Goal: Task Accomplishment & Management: Manage account settings

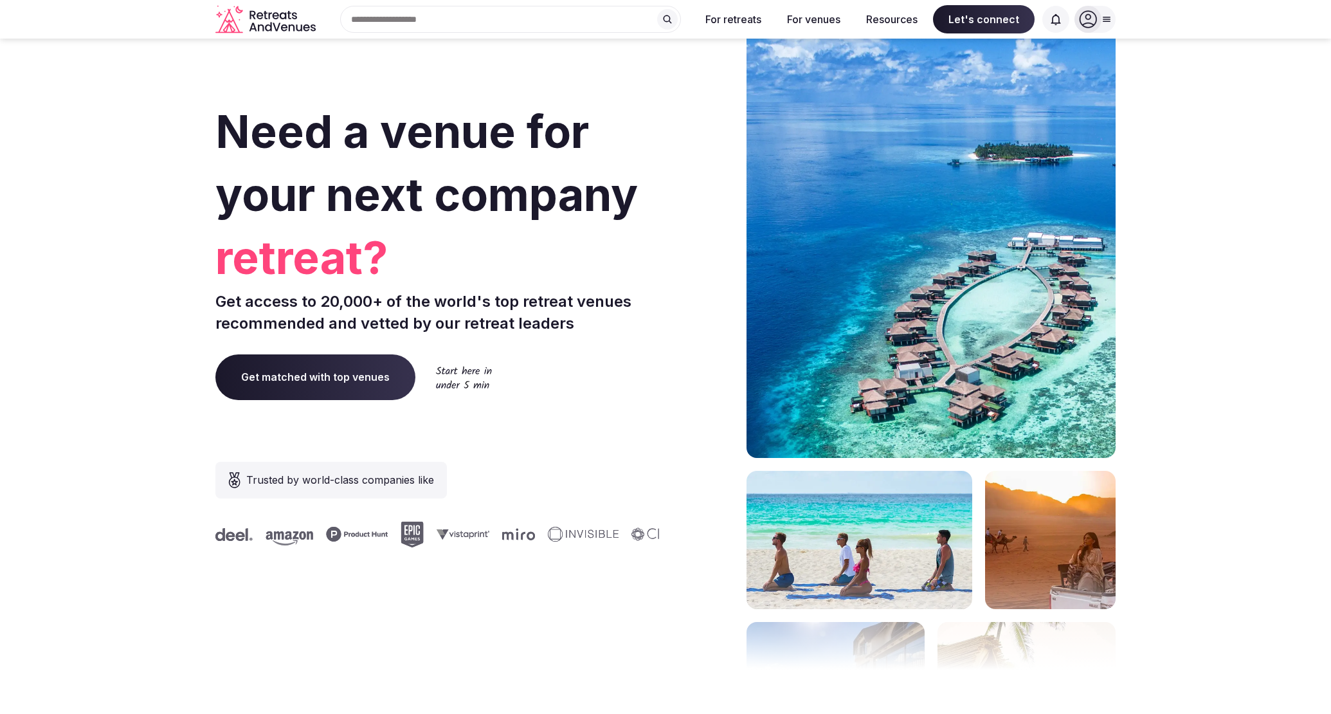
click at [1086, 22] on icon at bounding box center [1088, 19] width 18 height 18
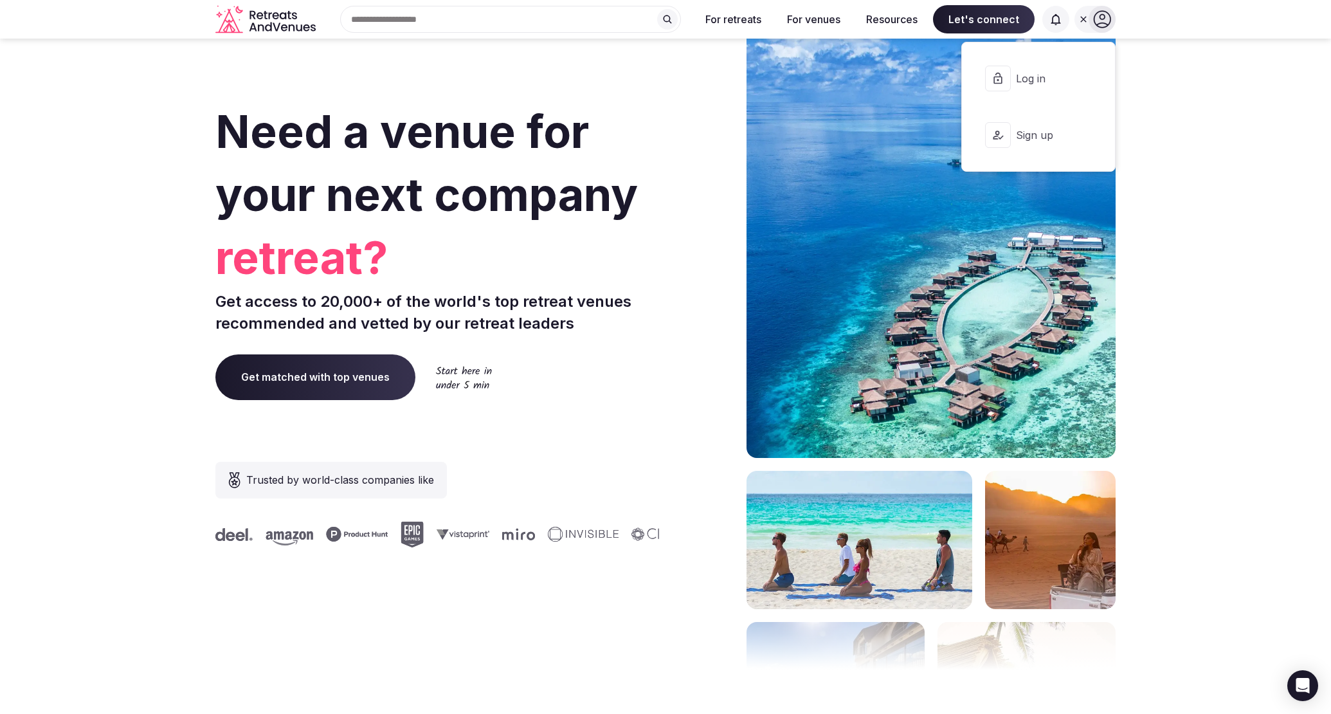
click at [1002, 64] on button "Log in" at bounding box center [1038, 78] width 132 height 51
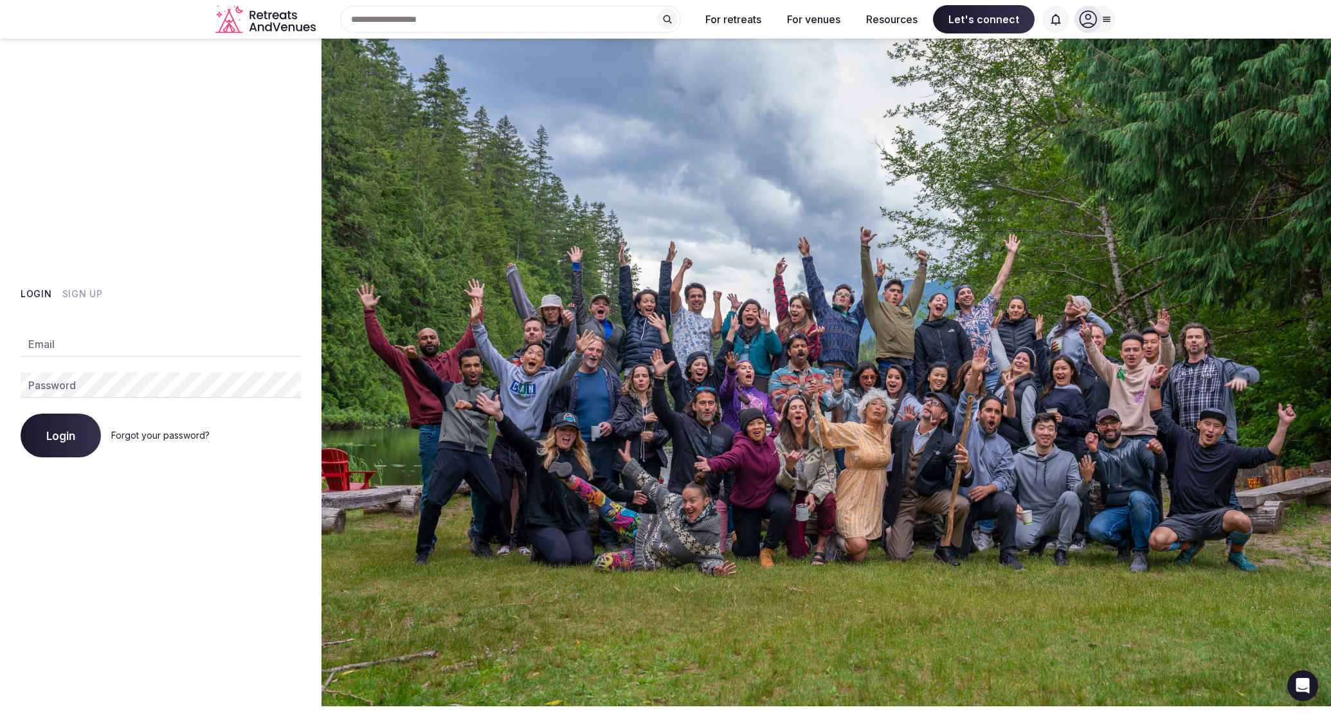
click at [244, 346] on input "Email" at bounding box center [161, 344] width 280 height 26
type input "**********"
click at [21, 413] on button "Login" at bounding box center [61, 435] width 80 height 44
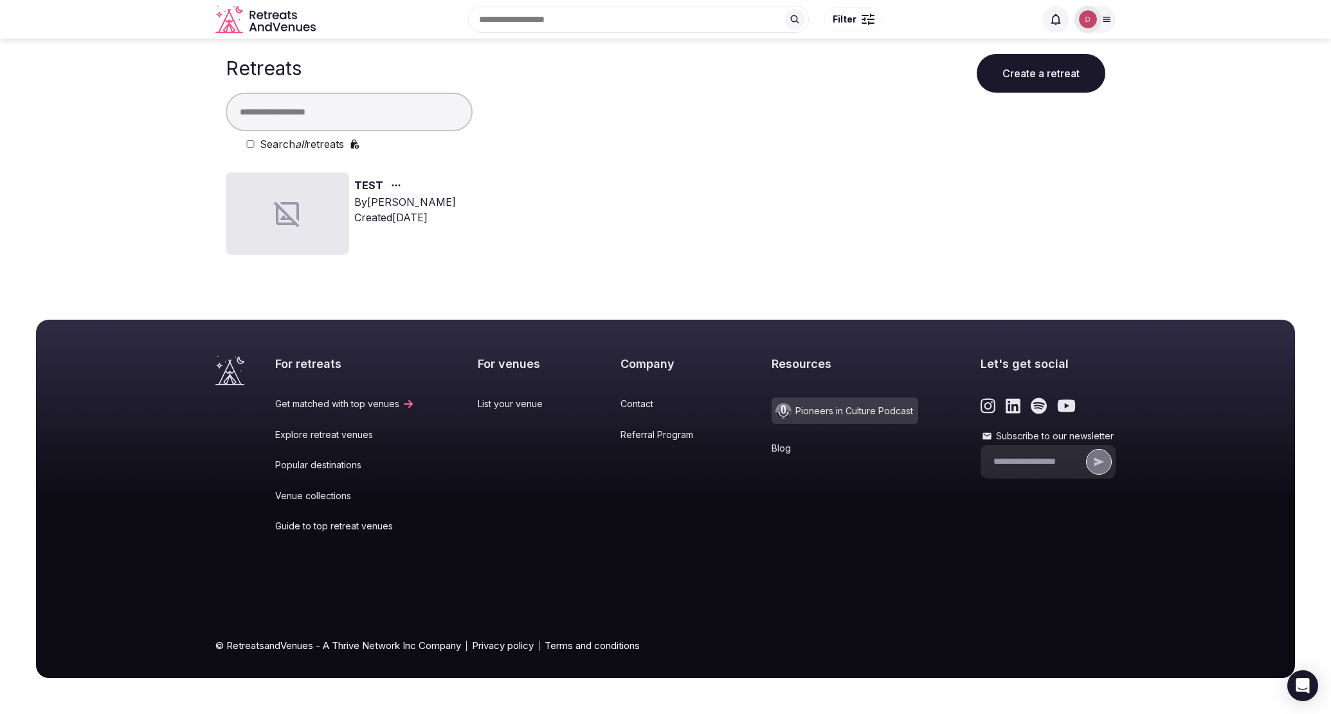
click at [376, 181] on link "TEST" at bounding box center [368, 185] width 29 height 17
click at [364, 186] on link "TEST" at bounding box center [368, 185] width 29 height 17
click at [310, 208] on div at bounding box center [287, 213] width 123 height 82
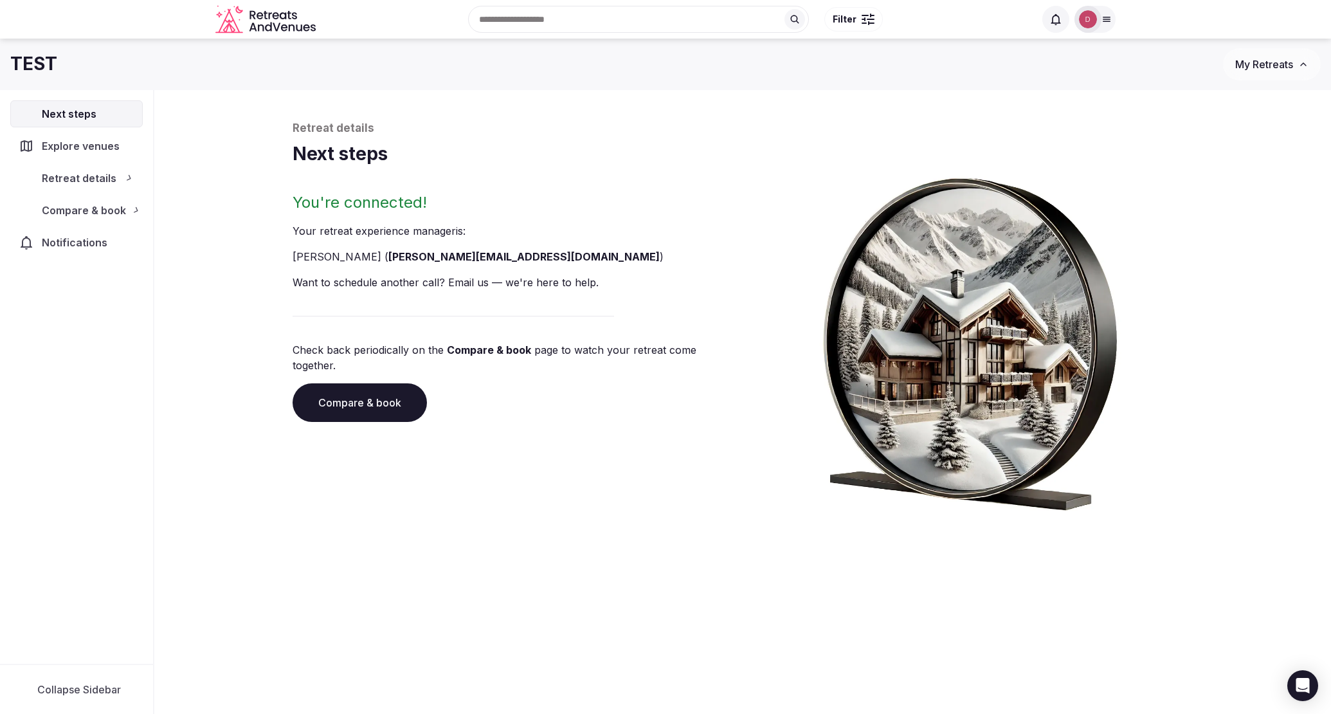
click at [369, 187] on div "Retreat details Next steps You're connected! Your retreat experience manager is…" at bounding box center [742, 316] width 900 height 390
click at [139, 211] on icon at bounding box center [136, 210] width 10 height 10
click at [124, 177] on icon at bounding box center [129, 178] width 10 height 10
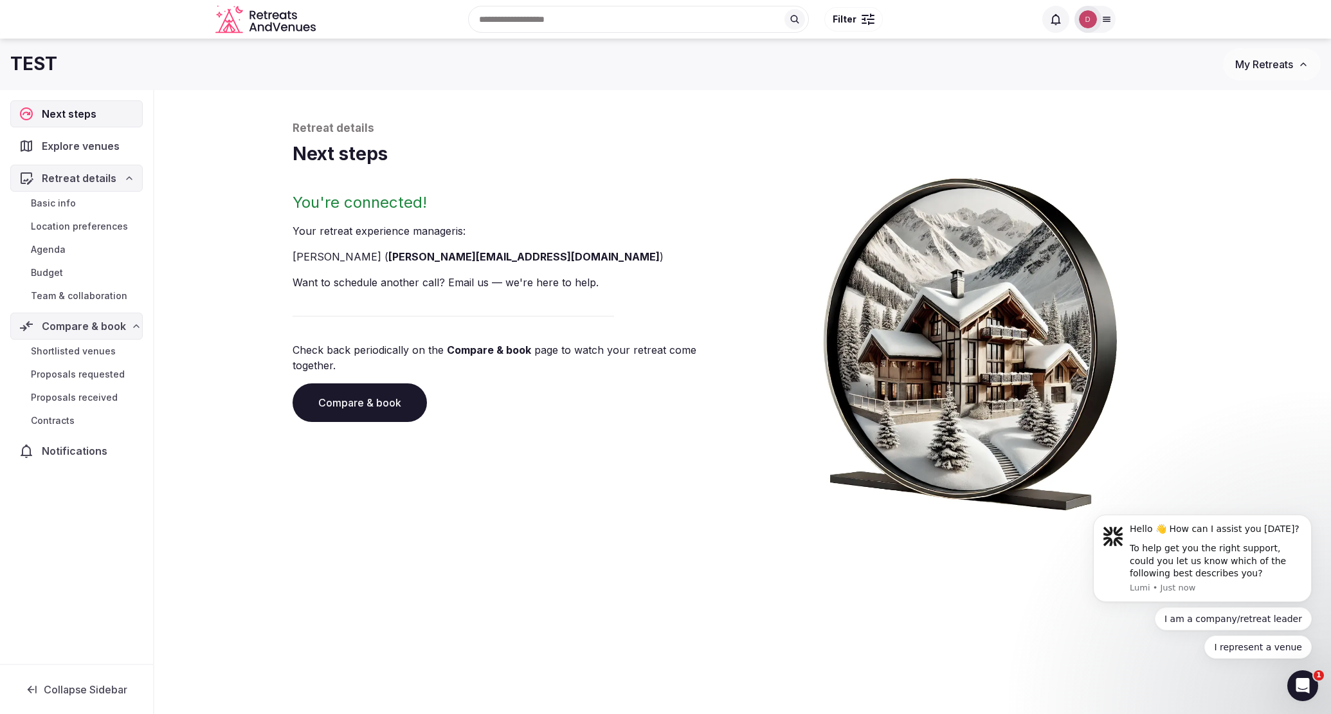
click at [83, 352] on span "Shortlisted venues" at bounding box center [73, 351] width 85 height 13
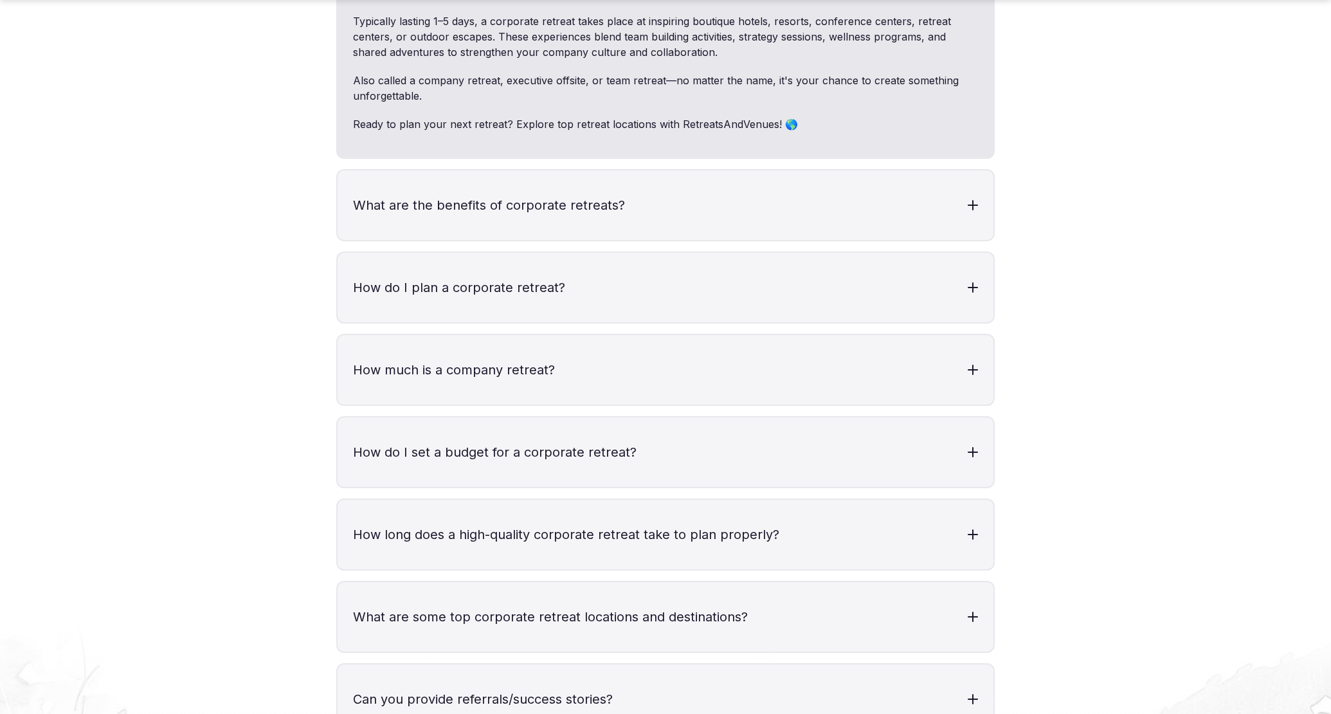
scroll to position [5199, 0]
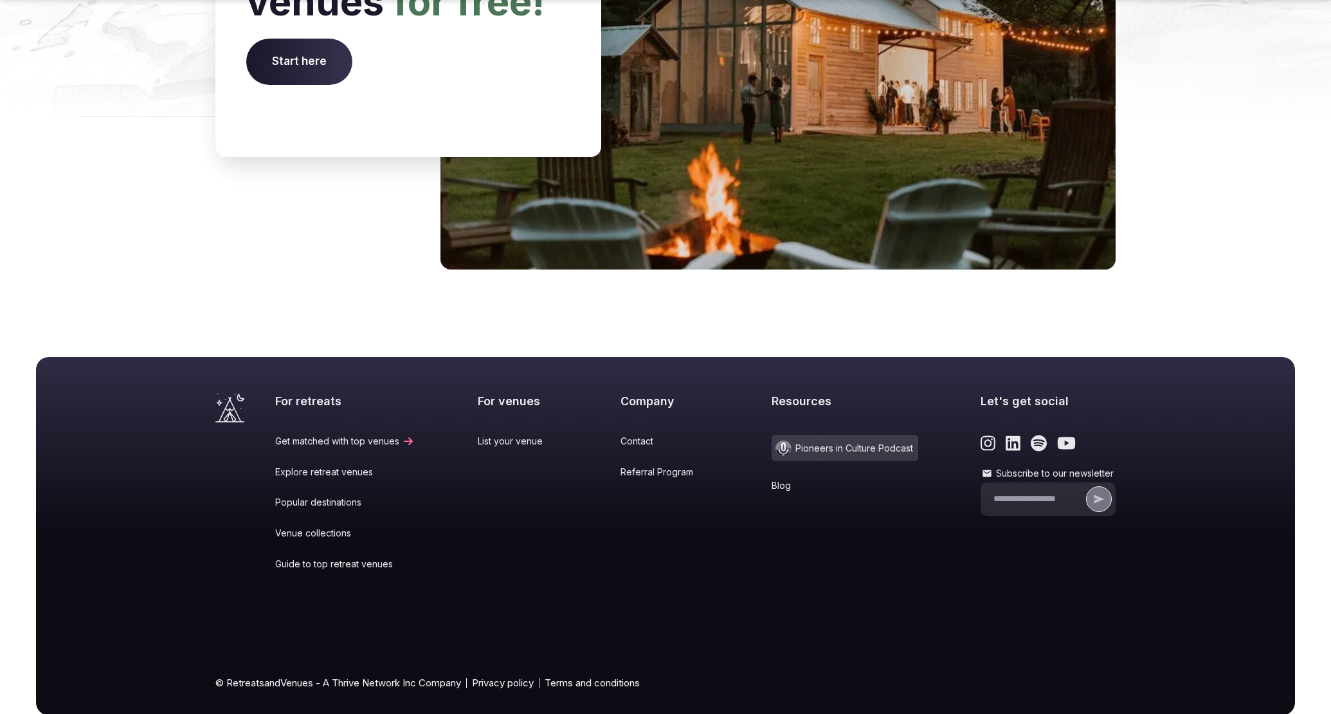
click at [793, 480] on icon at bounding box center [799, 485] width 13 height 10
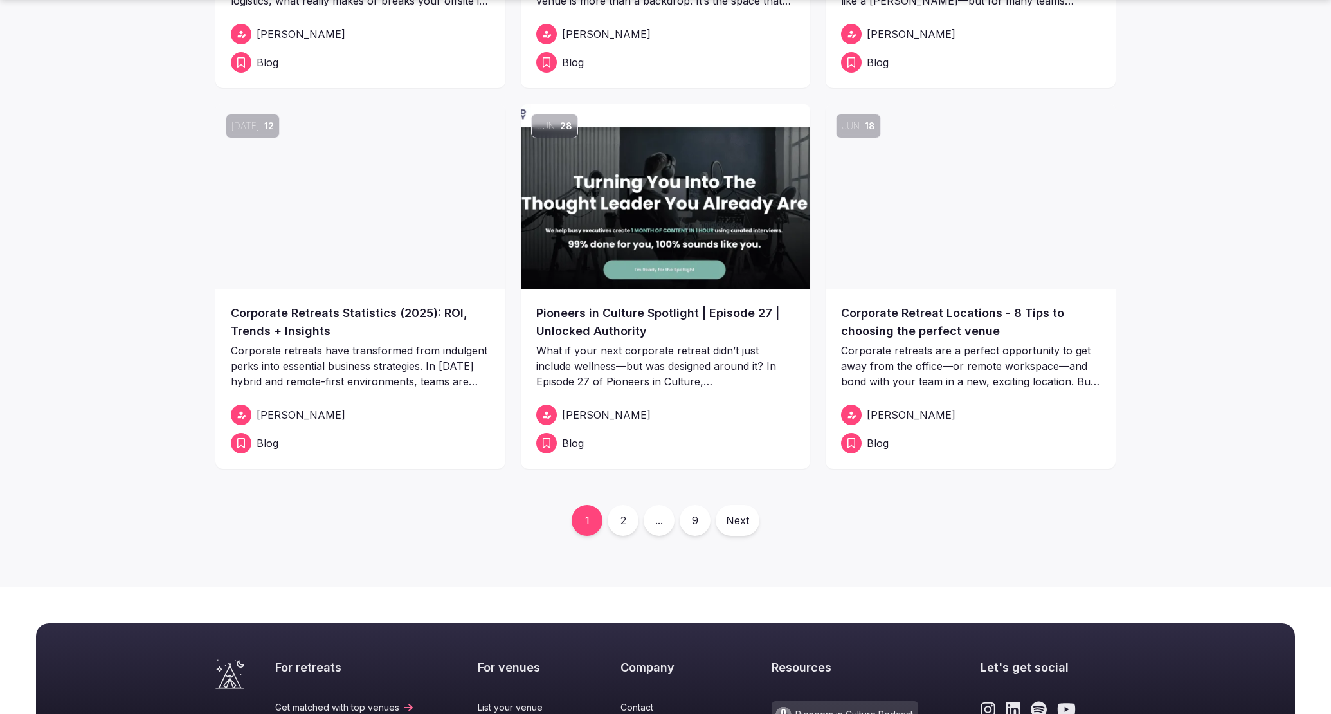
scroll to position [533, 0]
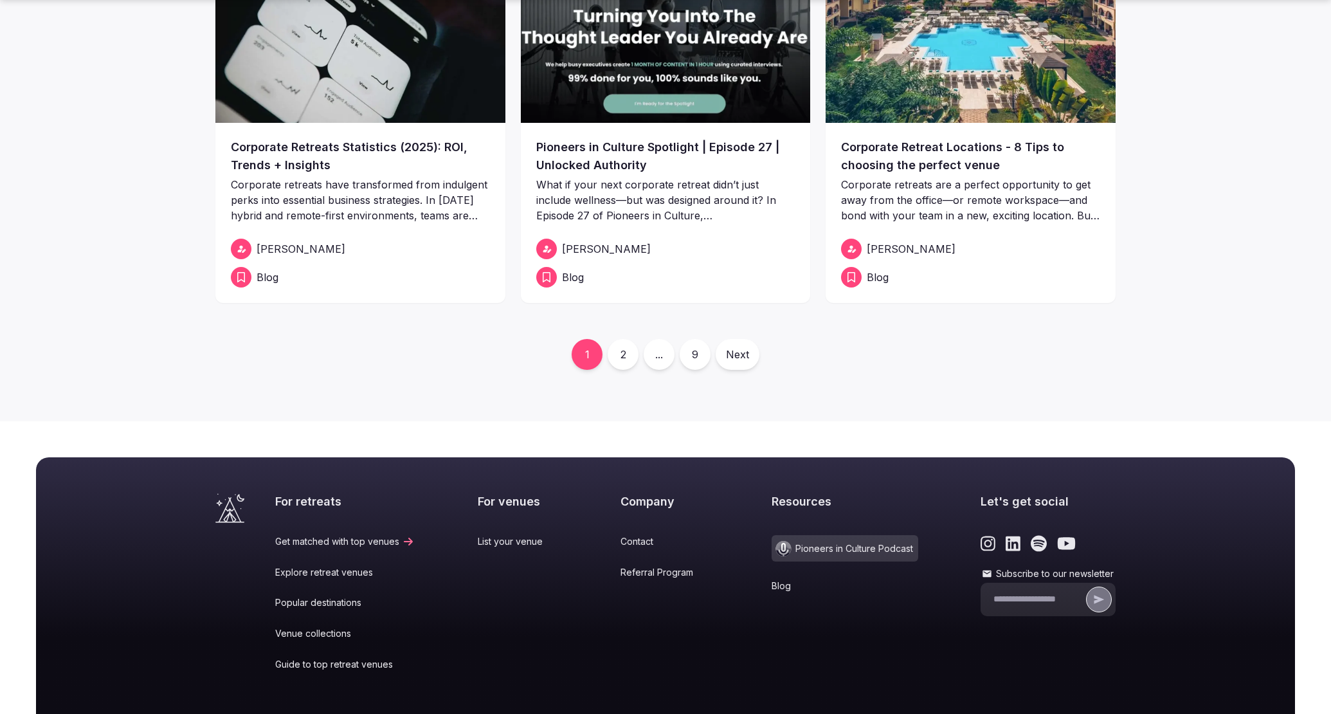
click at [624, 360] on link "2" at bounding box center [622, 354] width 31 height 31
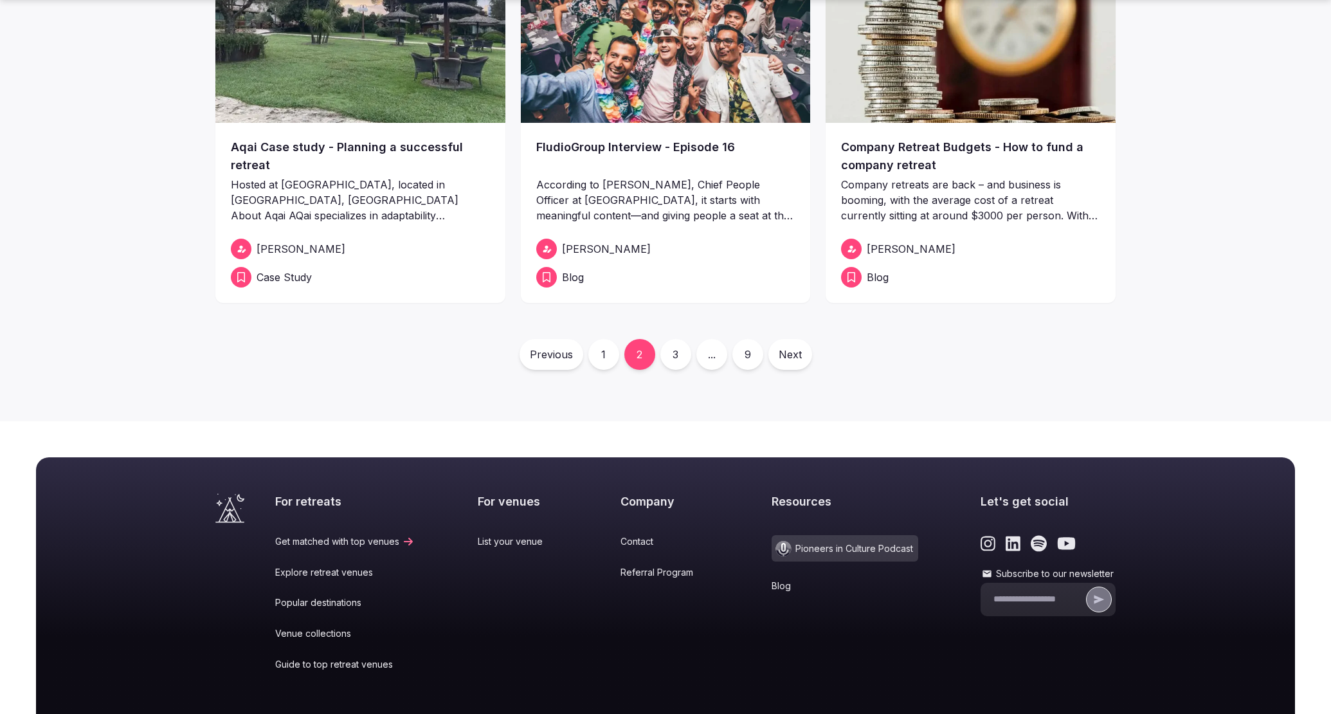
click at [261, 281] on span "Case Study" at bounding box center [283, 276] width 55 height 15
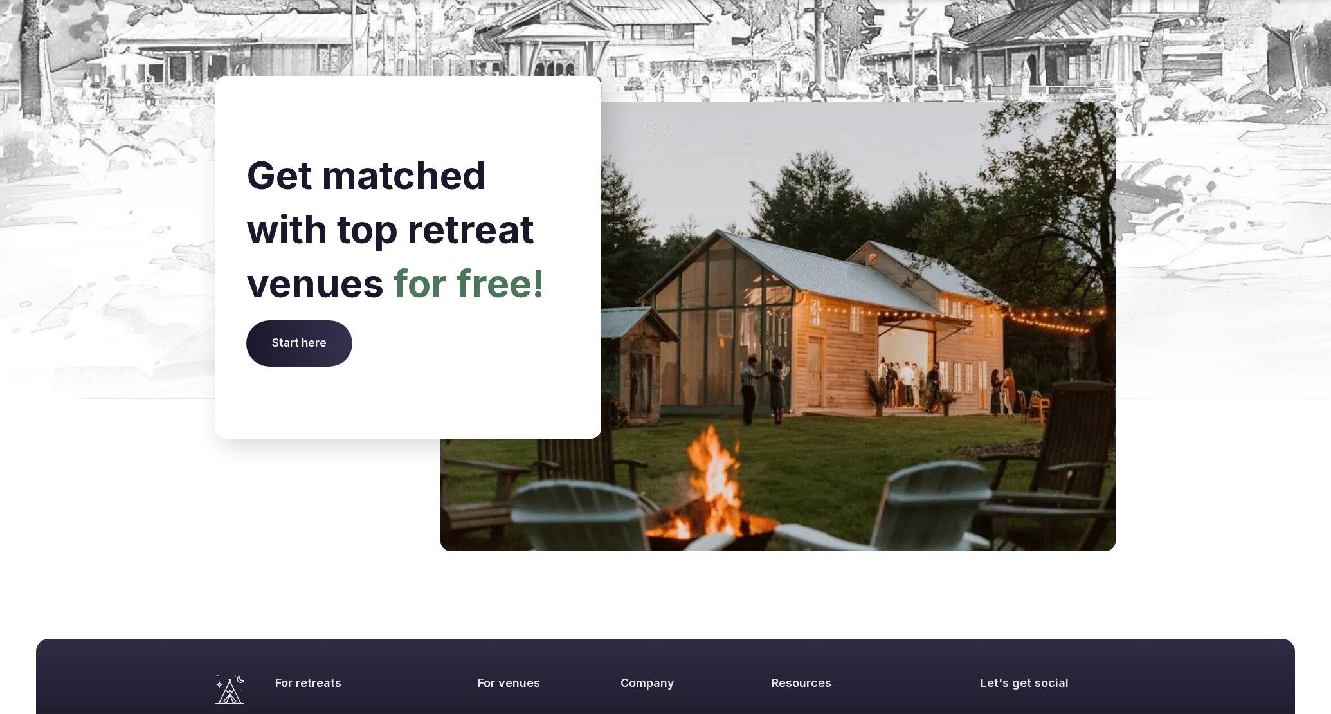
scroll to position [5199, 0]
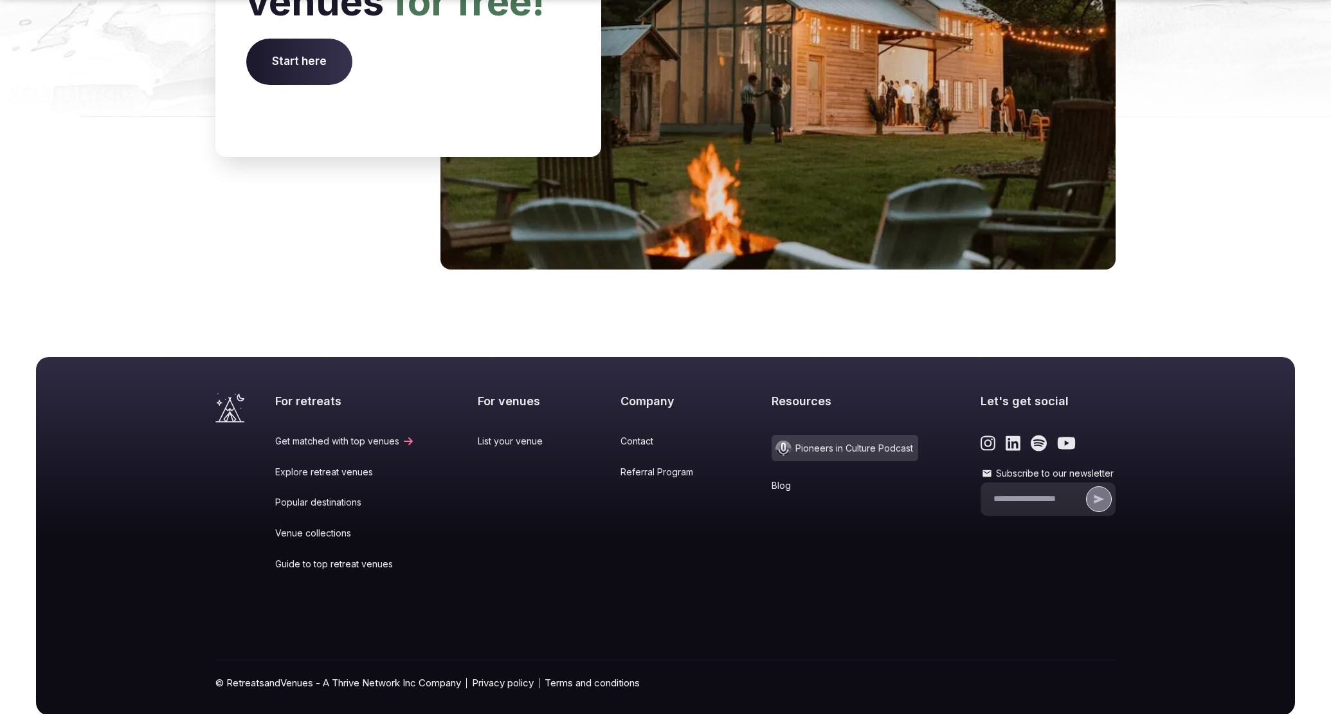
click at [780, 479] on link "Blog" at bounding box center [844, 485] width 147 height 13
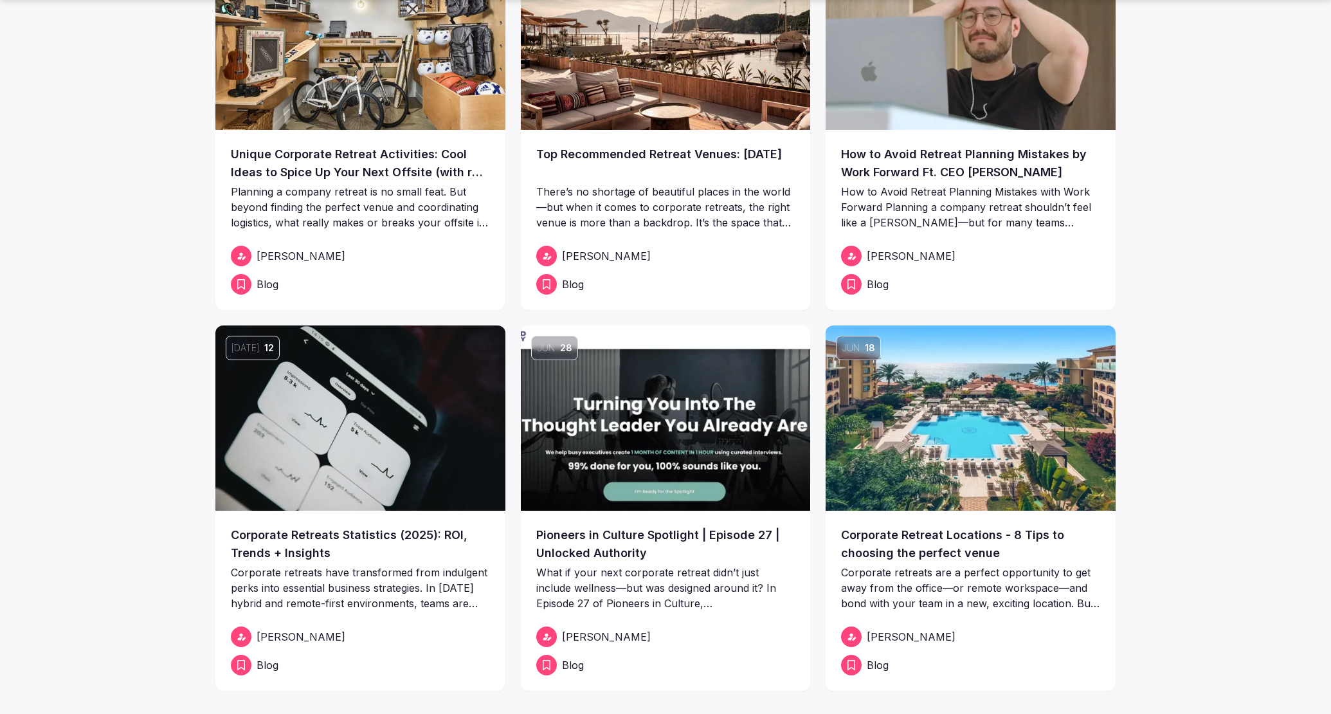
scroll to position [168, 0]
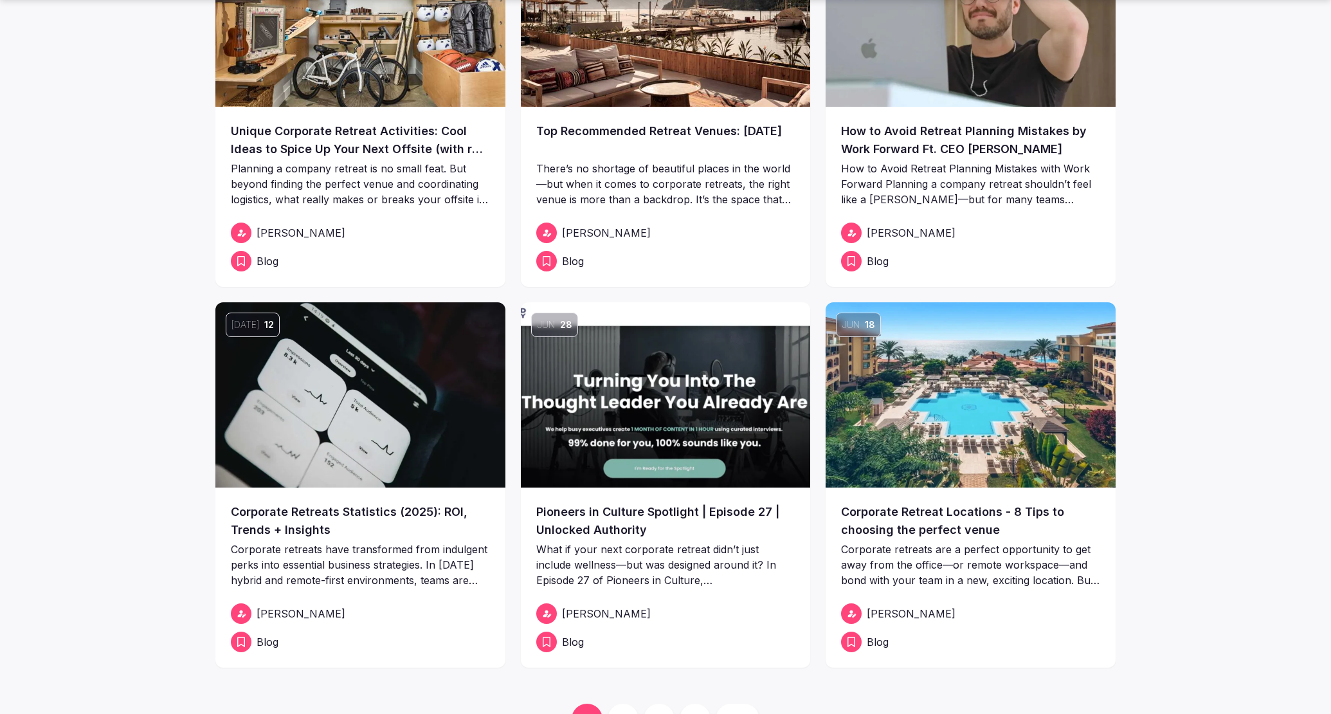
click at [384, 404] on img at bounding box center [360, 394] width 290 height 185
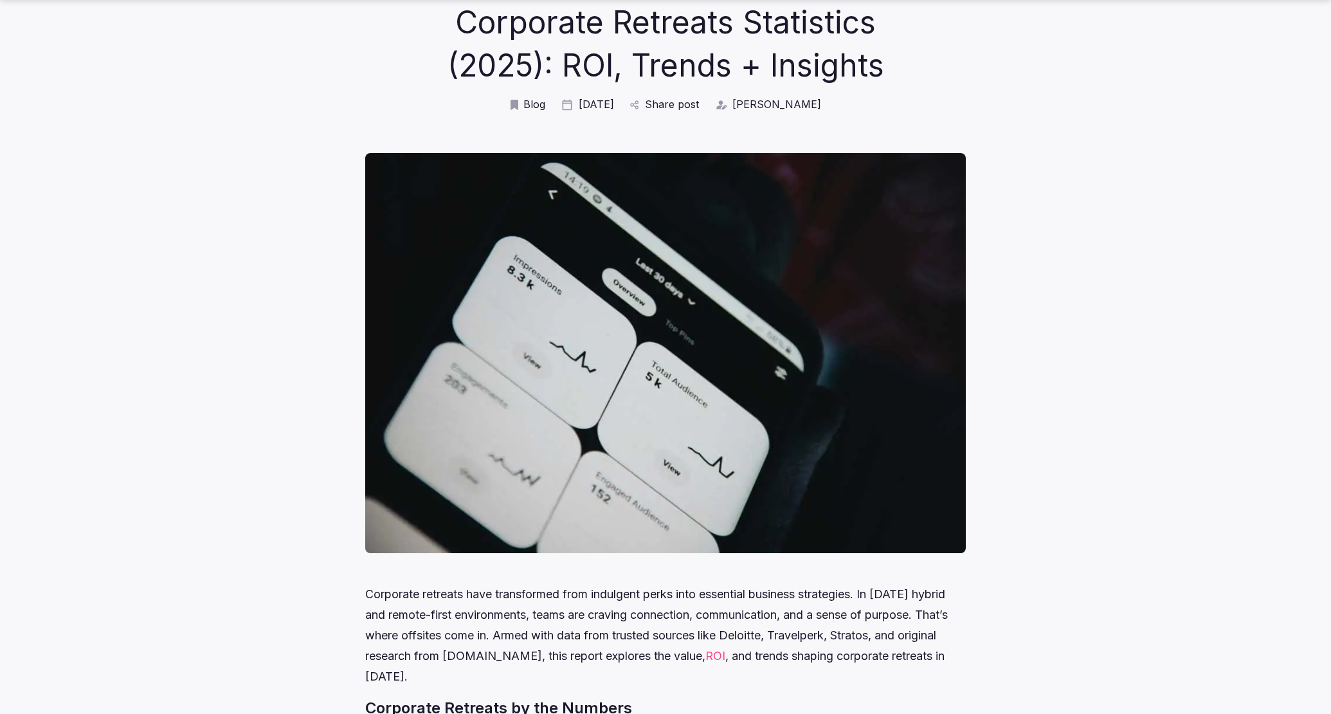
scroll to position [118, 0]
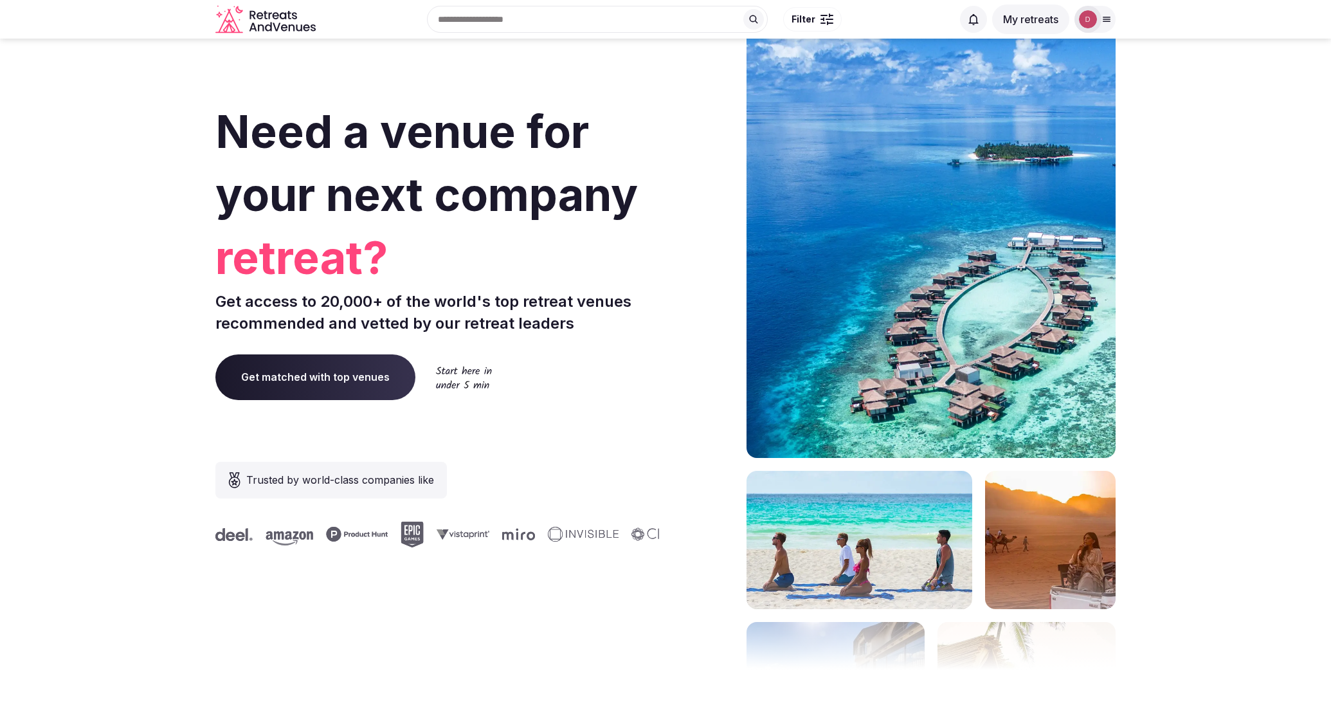
click at [1108, 12] on div at bounding box center [1094, 19] width 41 height 27
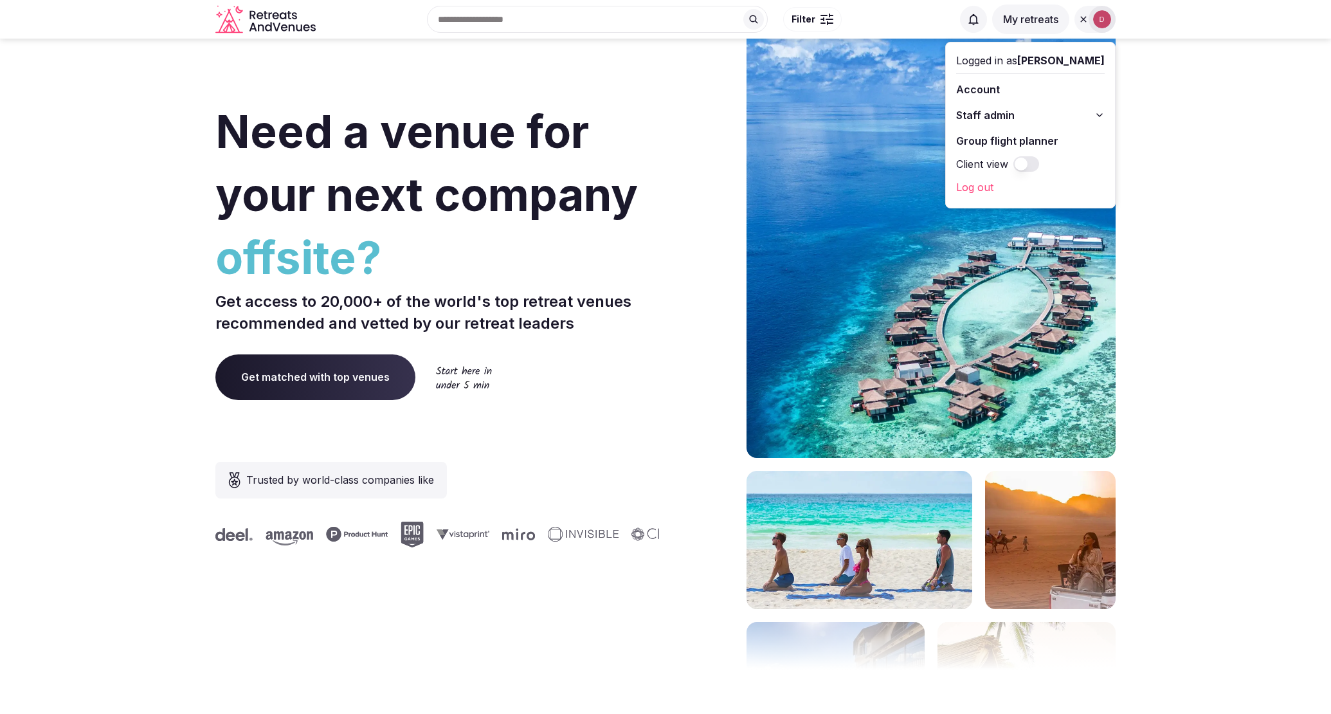
click at [1058, 120] on button "Staff admin" at bounding box center [1030, 115] width 148 height 21
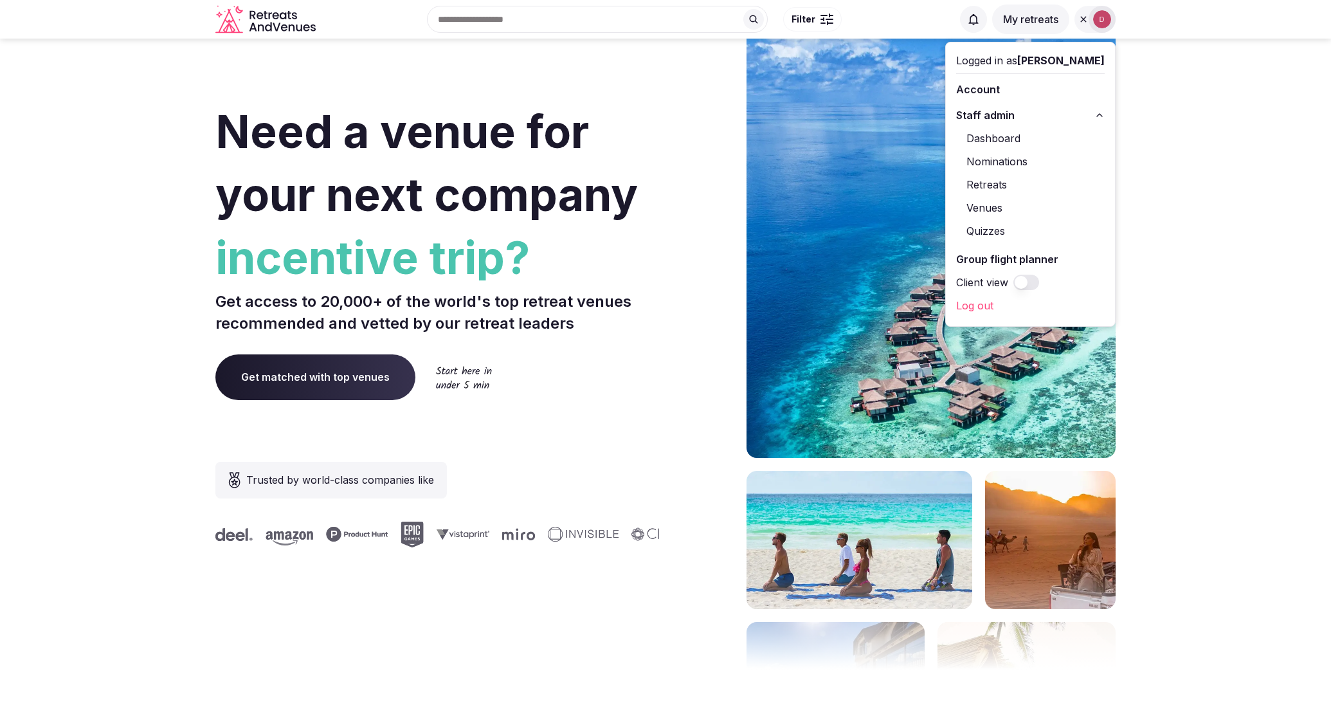
click at [1013, 144] on link "Dashboard" at bounding box center [1030, 138] width 148 height 21
click at [1030, 19] on button "My retreats" at bounding box center [1030, 19] width 77 height 30
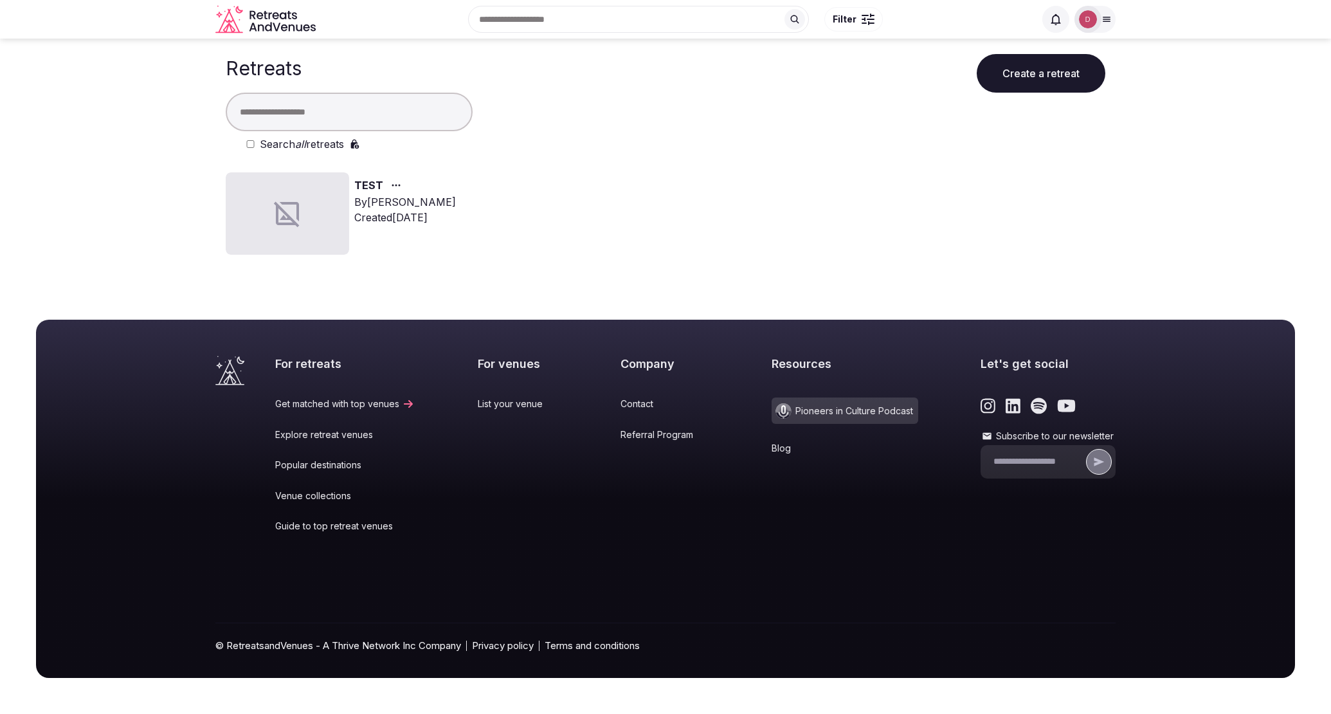
click at [345, 188] on div at bounding box center [287, 213] width 123 height 82
click at [373, 183] on link "TEST" at bounding box center [368, 185] width 29 height 17
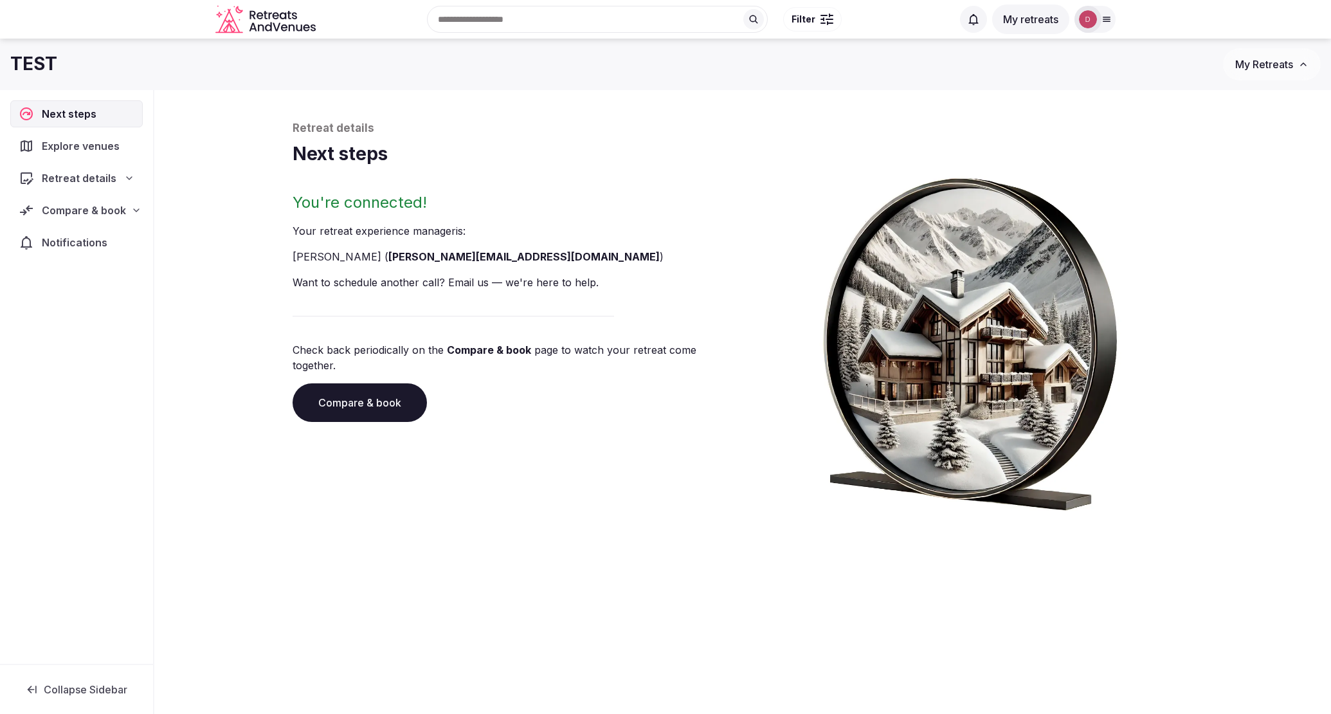
click at [87, 147] on span "Explore venues" at bounding box center [83, 145] width 83 height 15
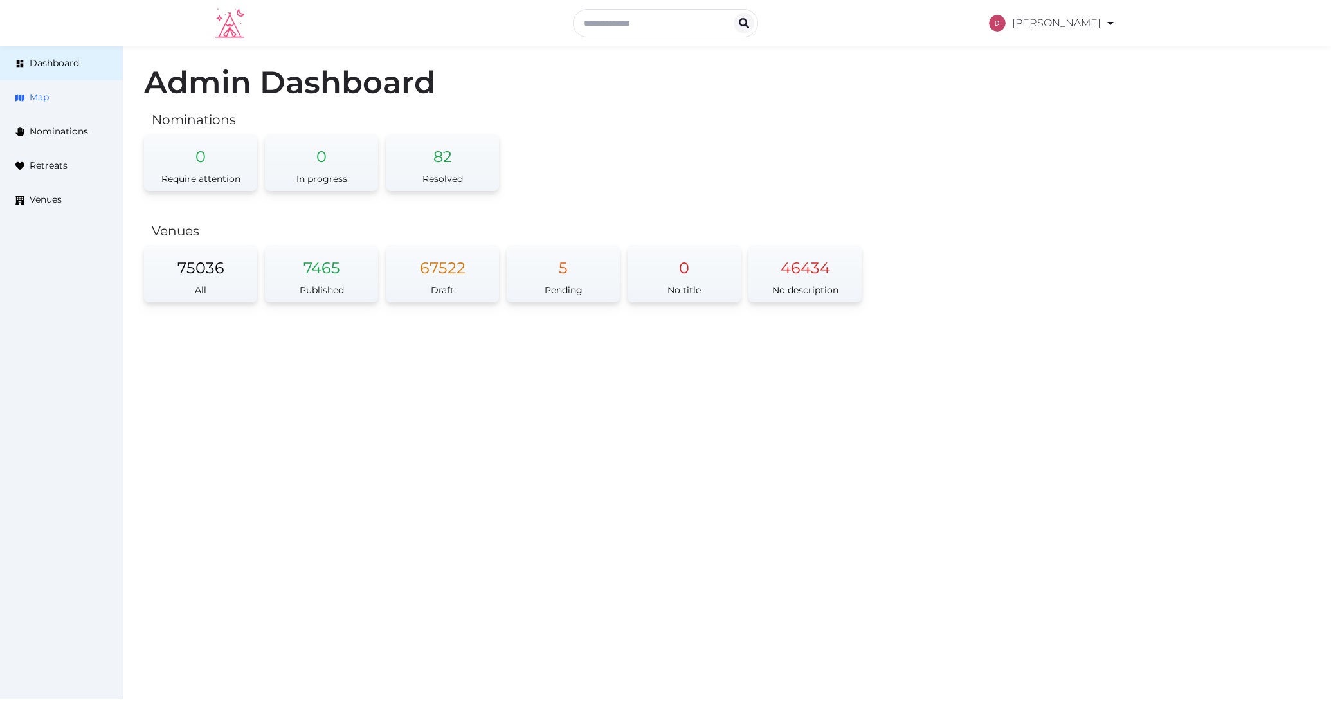
click at [31, 105] on link "Map" at bounding box center [61, 97] width 123 height 34
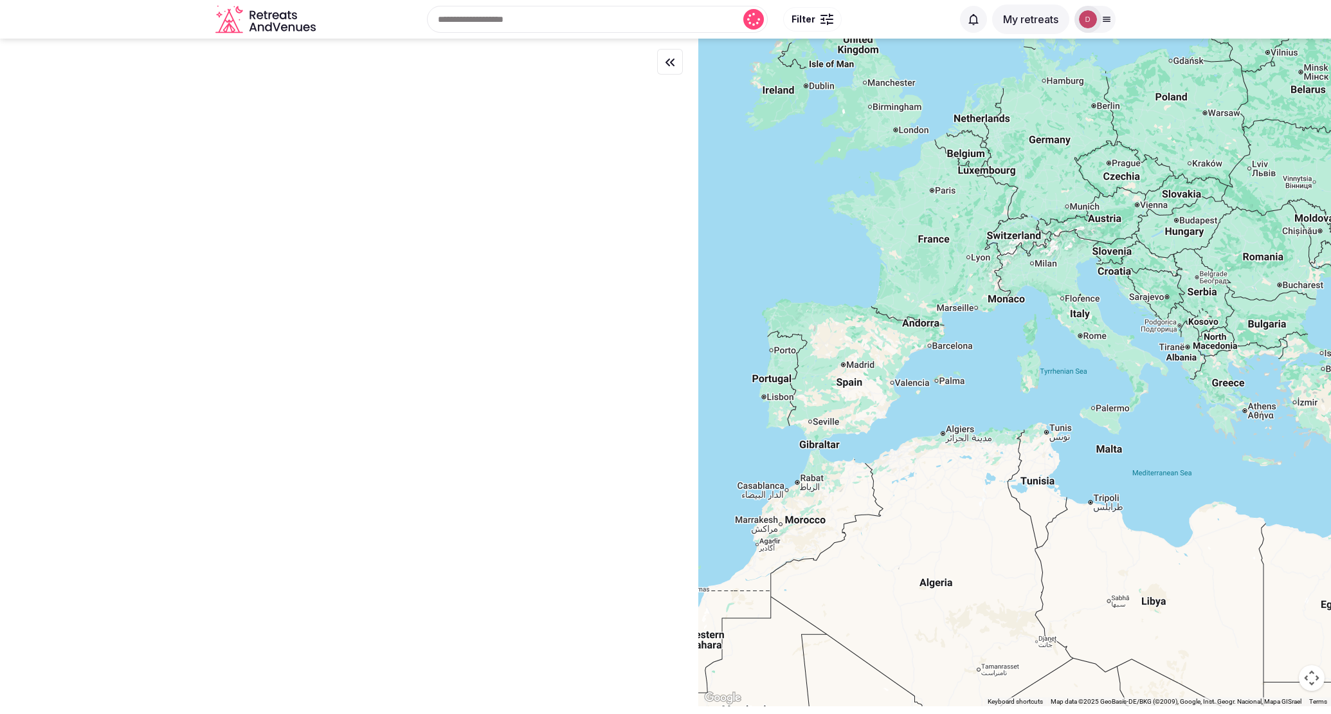
click at [1099, 17] on div at bounding box center [1087, 19] width 27 height 27
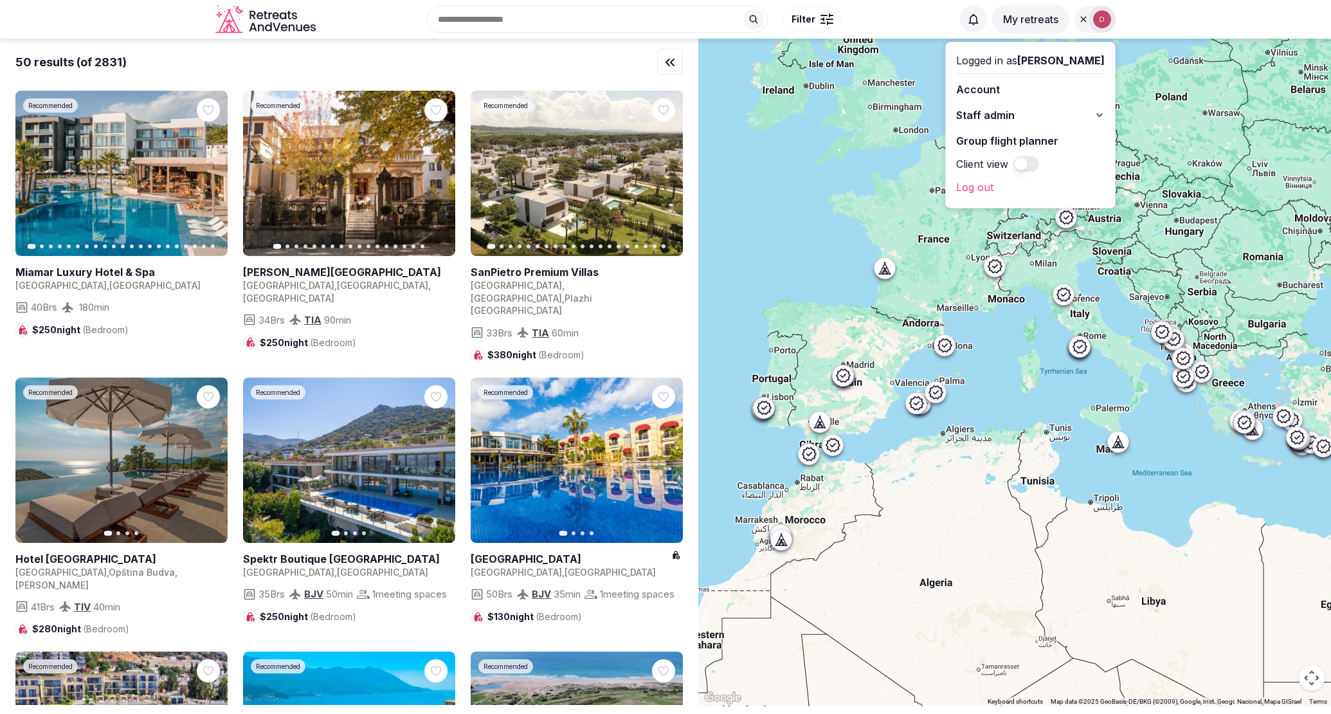
click at [1054, 143] on link "Group flight planner" at bounding box center [1030, 140] width 148 height 21
